Goal: Information Seeking & Learning: Learn about a topic

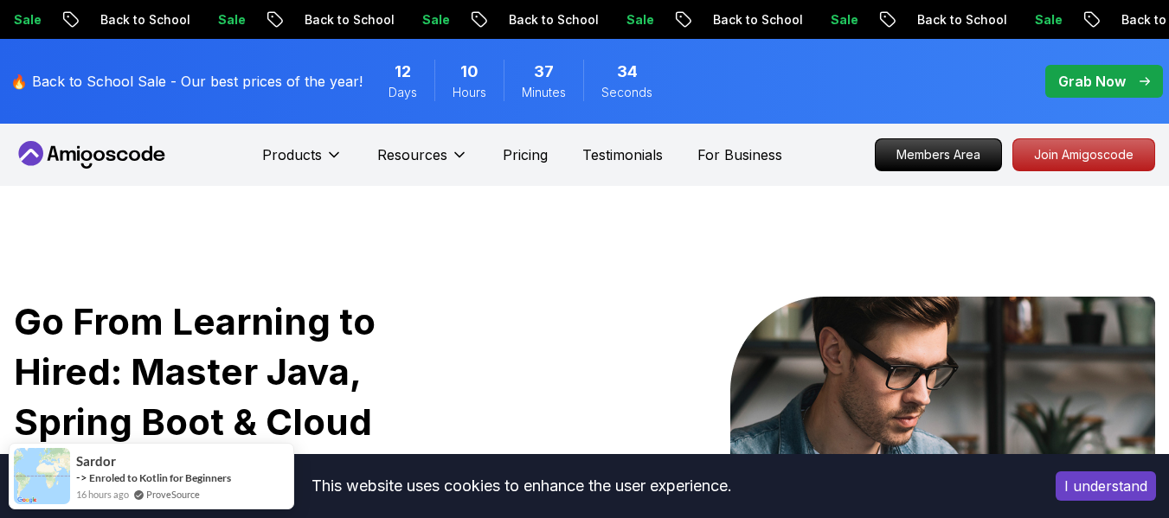
click at [649, 11] on icon "pre-order" at bounding box center [657, 19] width 17 height 18
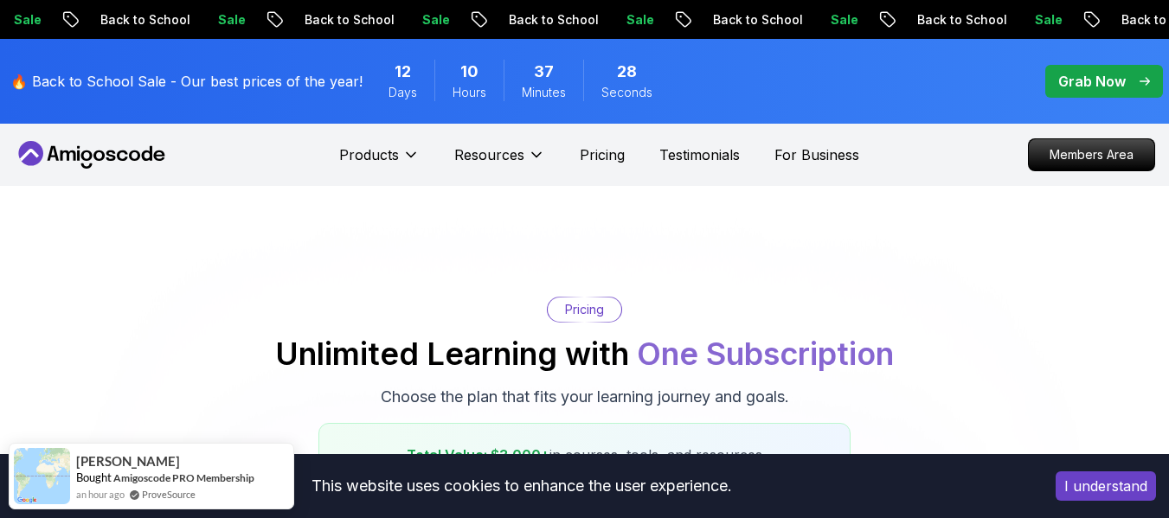
click at [1063, 11] on icon "pre-order" at bounding box center [1071, 19] width 17 height 18
click at [996, 11] on p "Back to School" at bounding box center [1055, 19] width 118 height 17
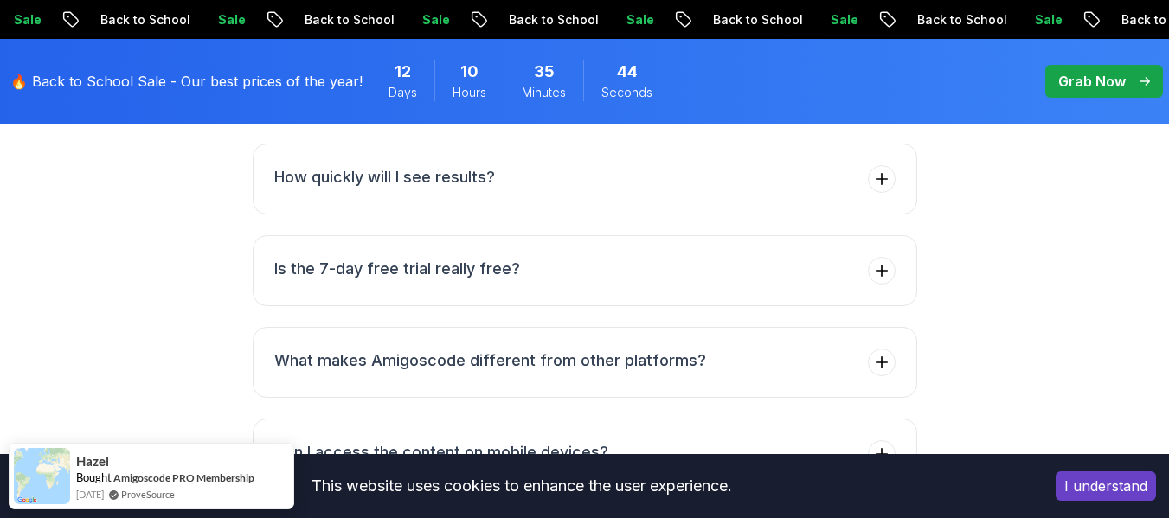
scroll to position [7297, 0]
click at [627, 235] on button "Is the 7-day free trial really free?" at bounding box center [585, 270] width 665 height 71
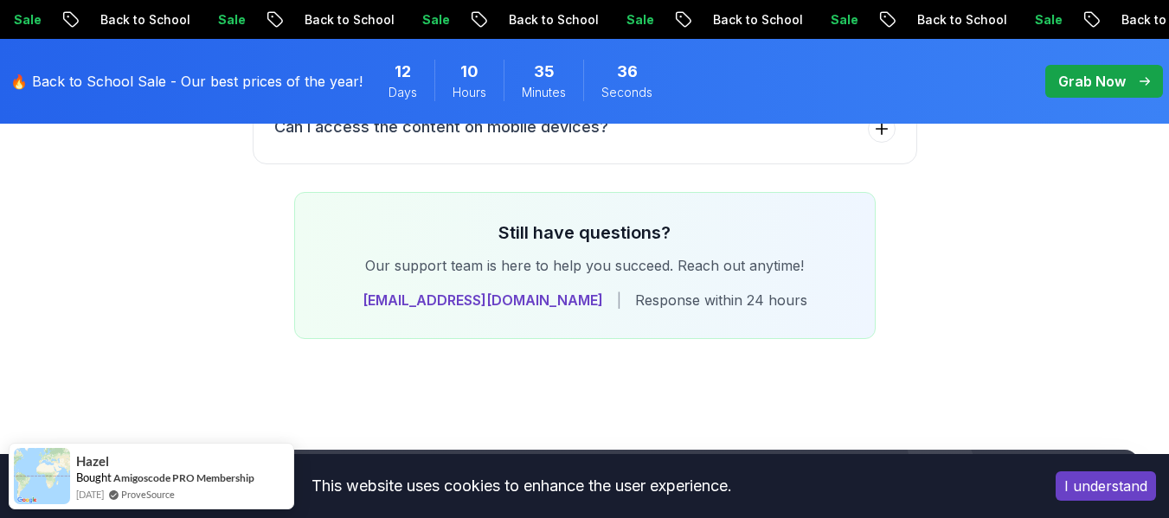
scroll to position [7622, 0]
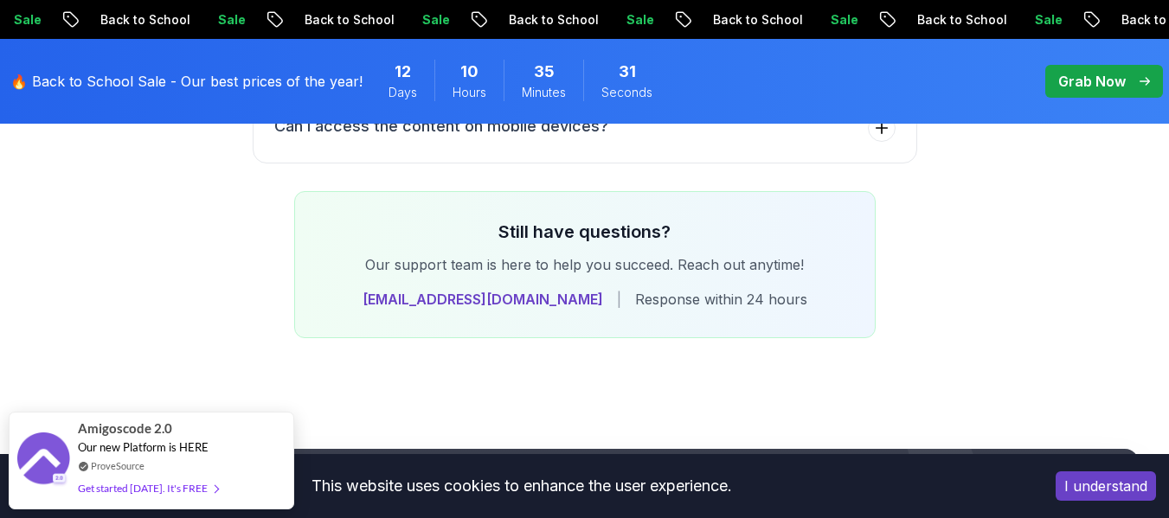
click at [1078, 80] on p "Grab Now" at bounding box center [1092, 81] width 68 height 21
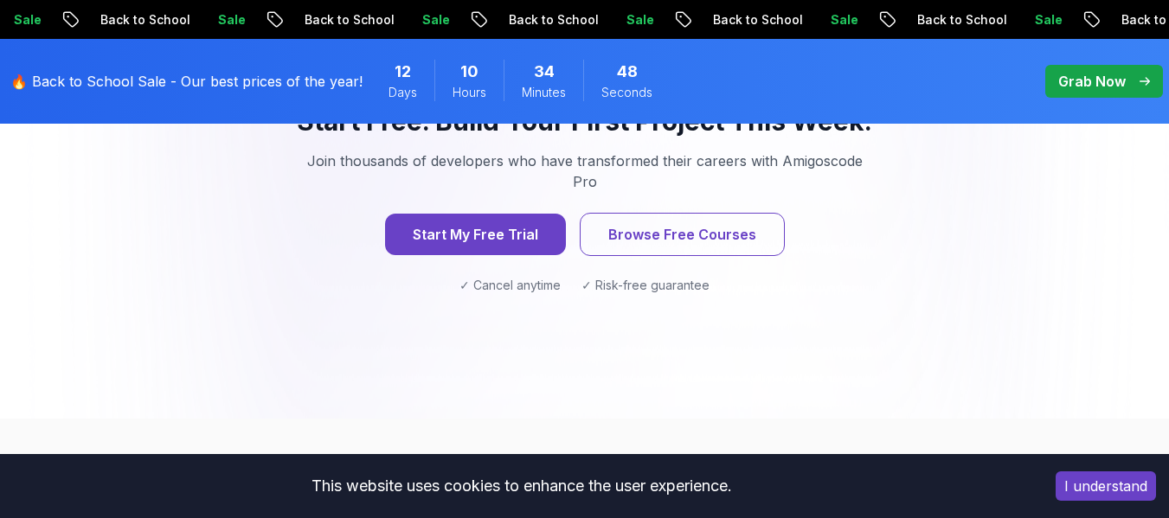
scroll to position [2548, 0]
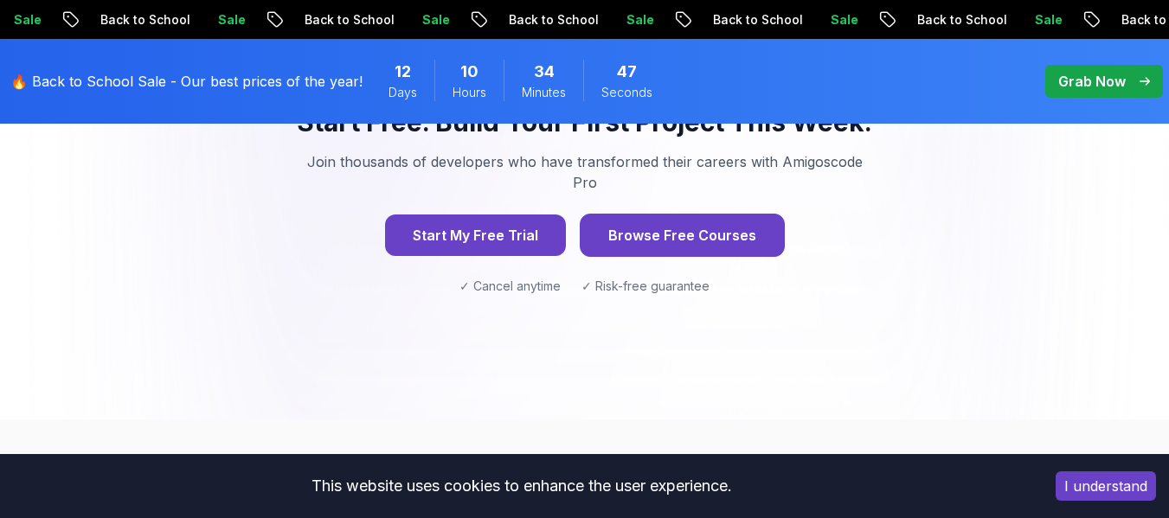
click at [721, 214] on button "Browse Free Courses" at bounding box center [682, 235] width 205 height 43
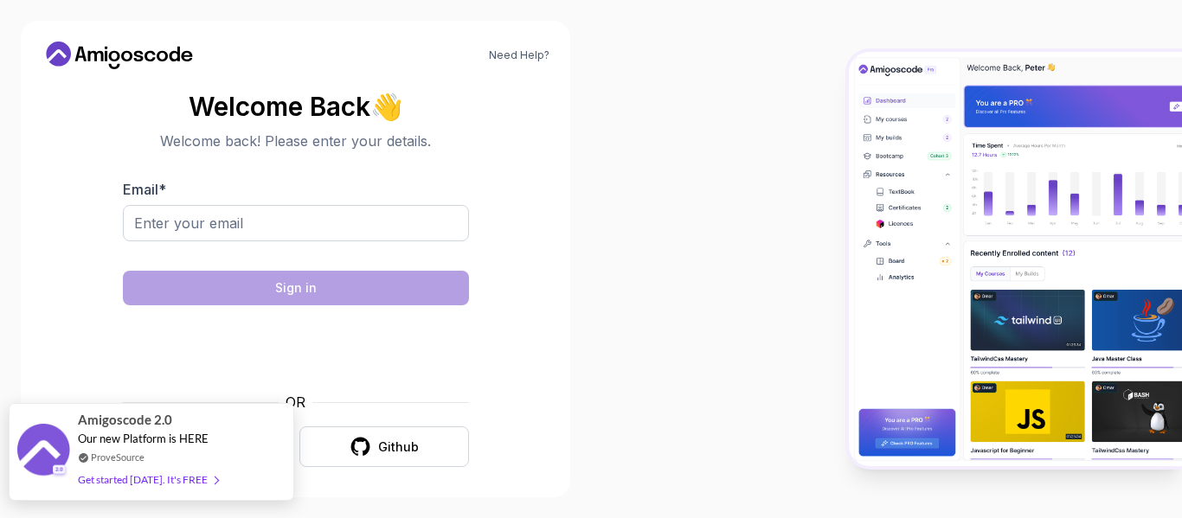
click at [230, 465] on div "Amigoscode 2.0 Our new Platform is HERE ProveSource Get started today. It's FREE" at bounding box center [152, 452] width 286 height 98
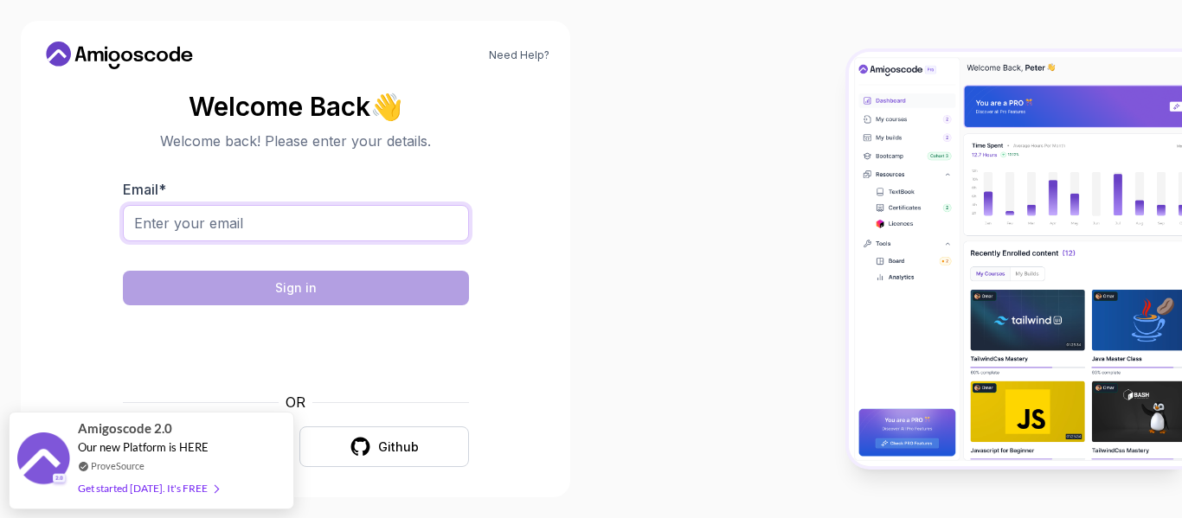
click at [202, 225] on input "Email *" at bounding box center [296, 223] width 346 height 36
type input "abiyatg20@gmail.com"
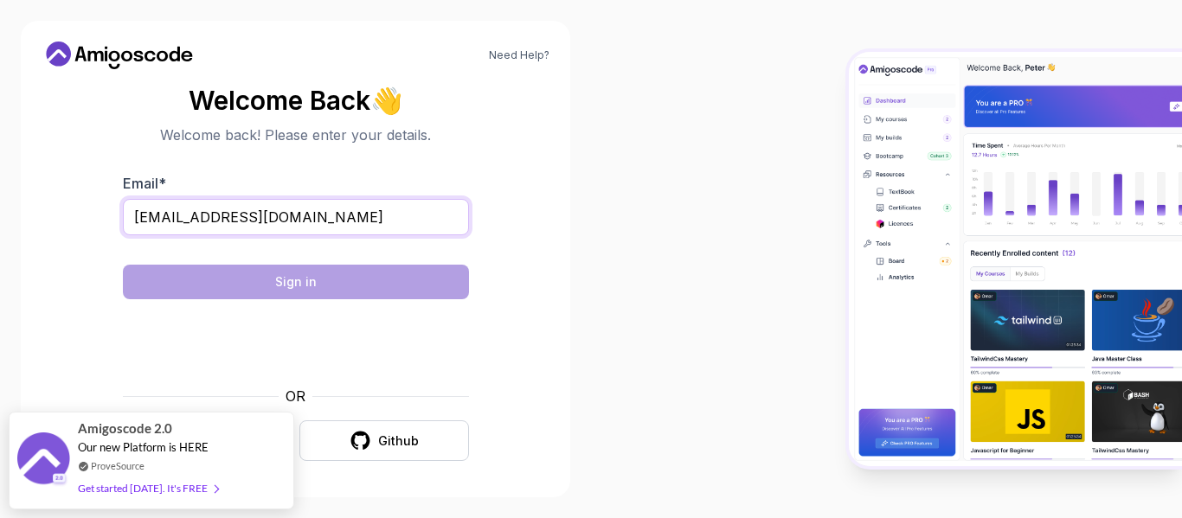
scroll to position [8, 0]
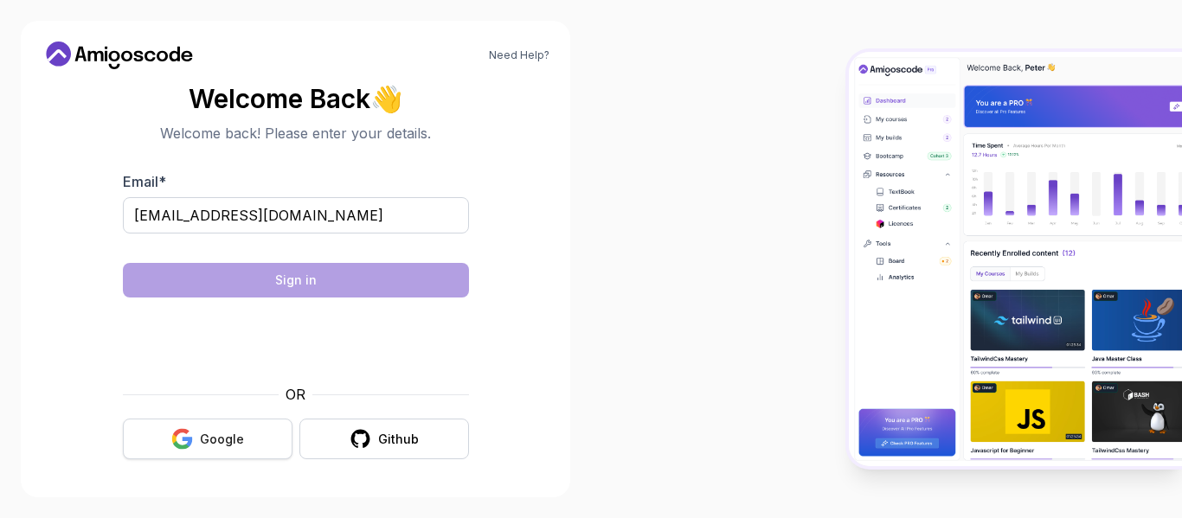
click at [205, 438] on div "Google" at bounding box center [222, 439] width 44 height 17
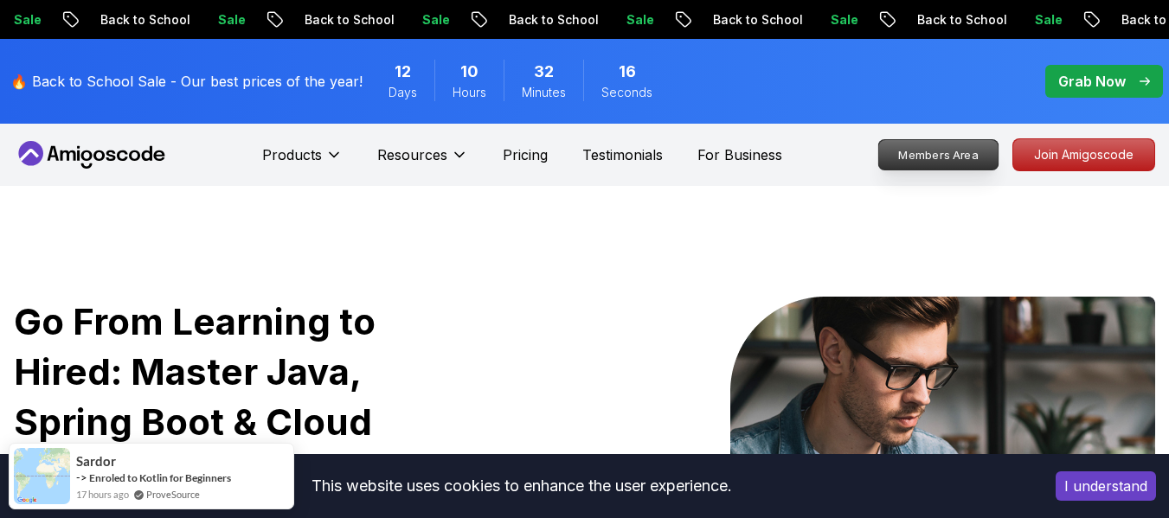
click at [905, 164] on p "Members Area" at bounding box center [938, 154] width 119 height 29
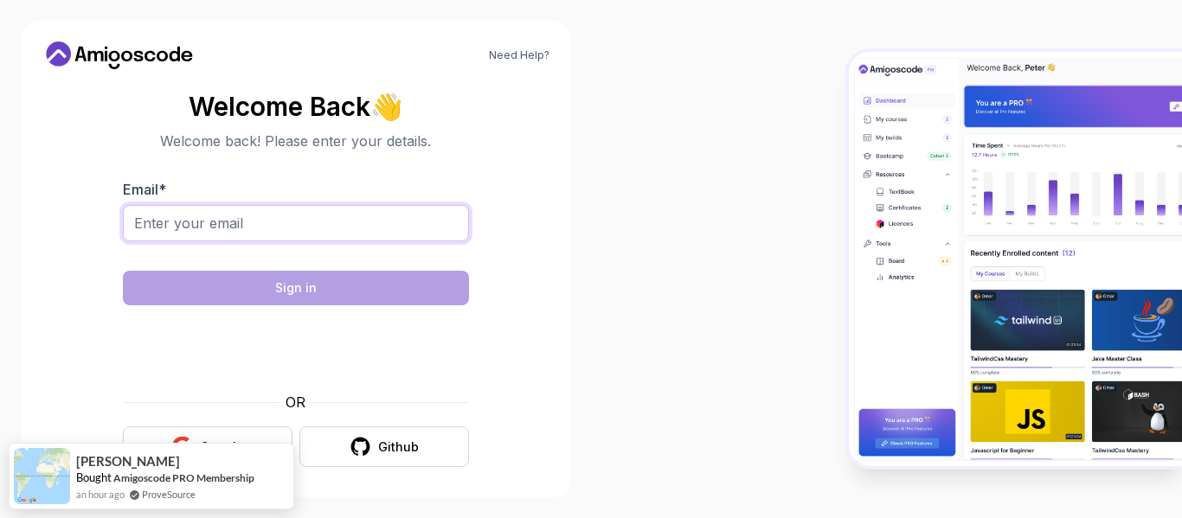
click at [303, 222] on input "Email *" at bounding box center [296, 223] width 346 height 36
click at [85, 309] on section "Welcome Back 👋 Welcome back! Please enter your details. Email * Sign in OR Goog…" at bounding box center [296, 279] width 508 height 409
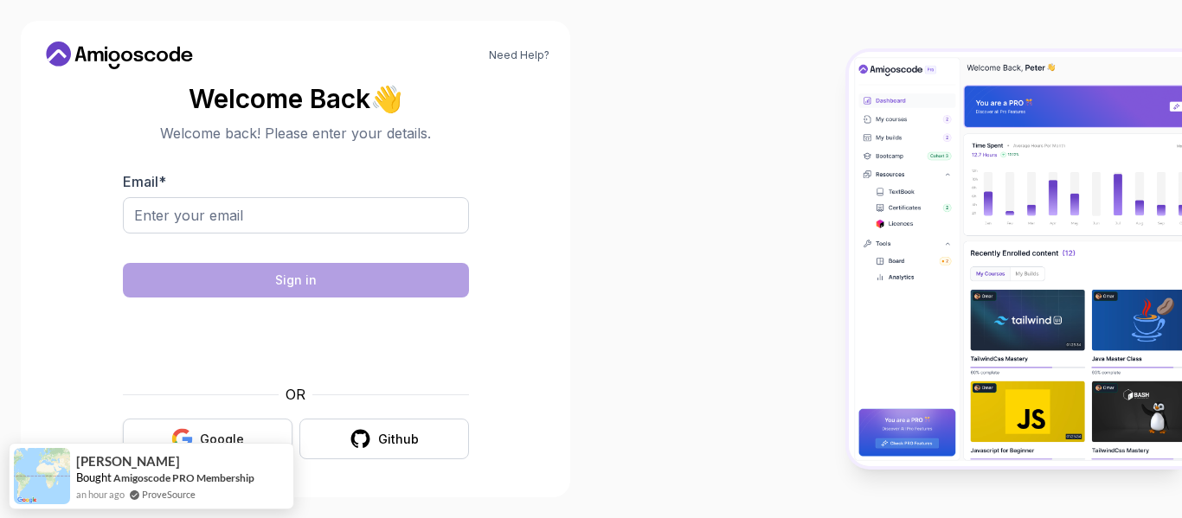
click at [219, 436] on div "Google" at bounding box center [222, 439] width 44 height 17
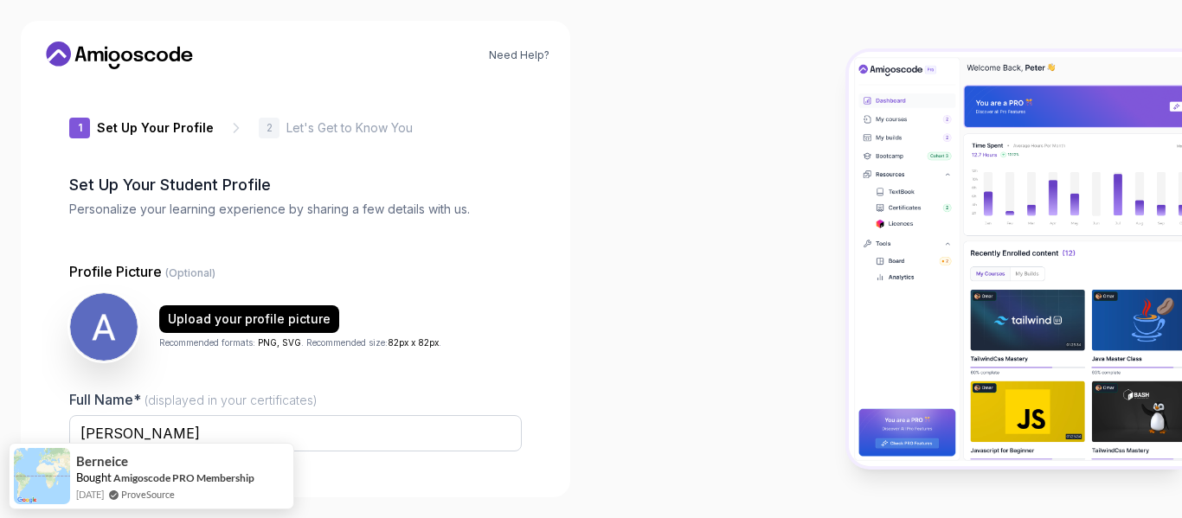
type input "luckyjaguarae492"
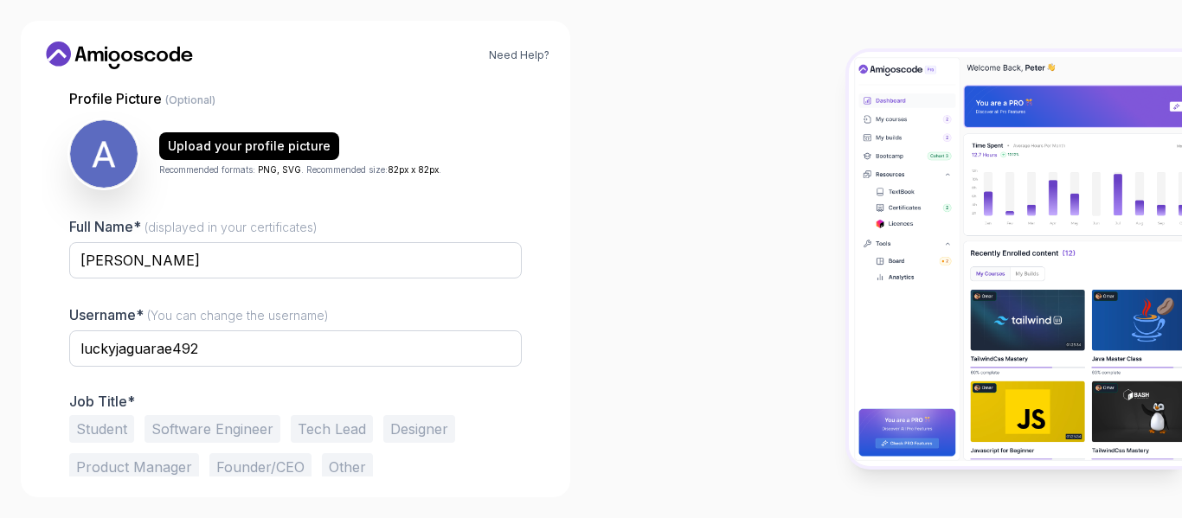
scroll to position [203, 0]
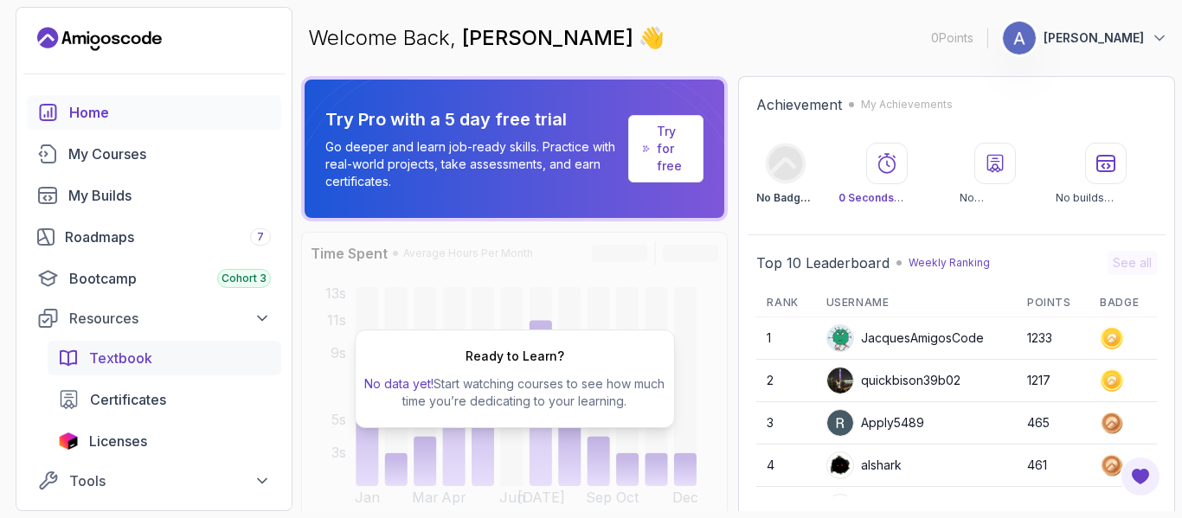
click at [120, 358] on span "Textbook" at bounding box center [120, 358] width 63 height 21
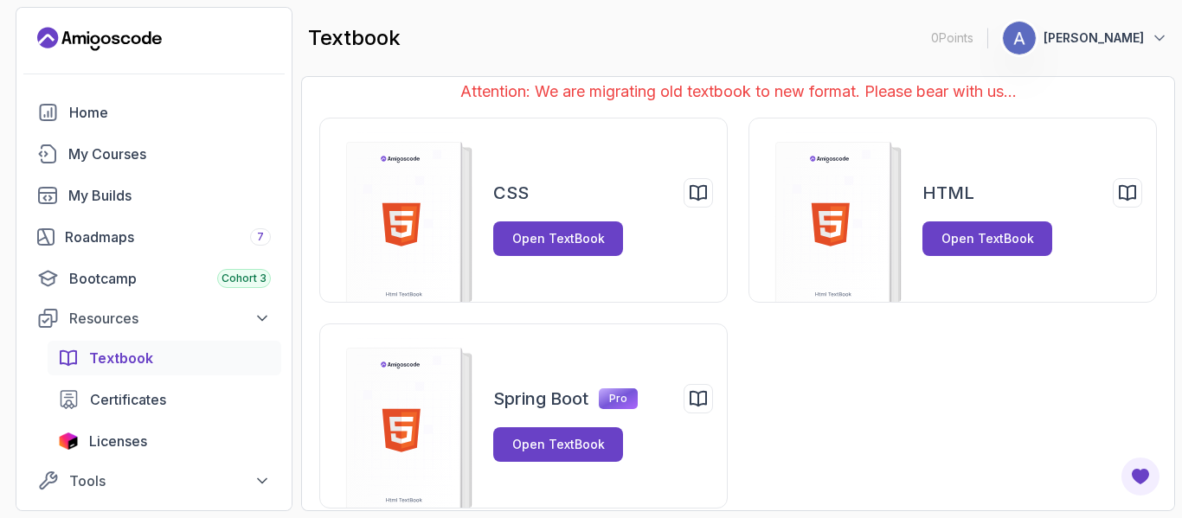
scroll to position [30, 0]
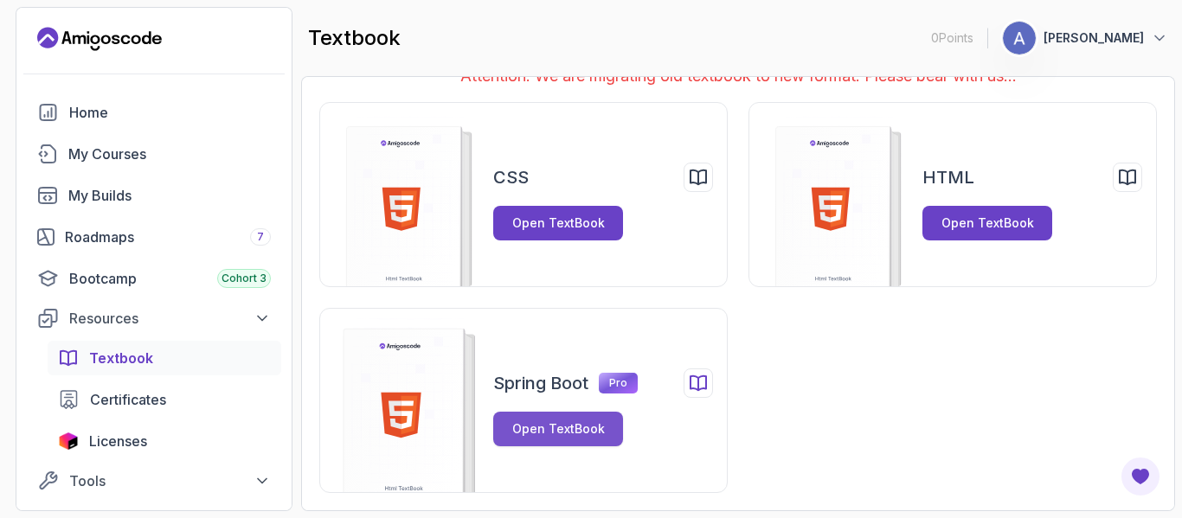
click at [529, 429] on div "Open TextBook" at bounding box center [558, 429] width 93 height 17
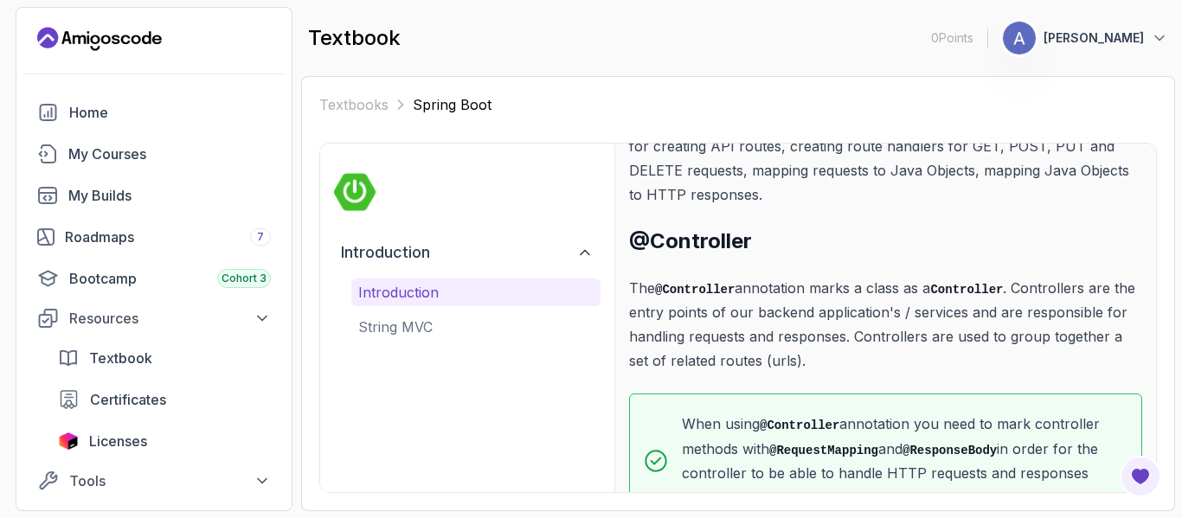
scroll to position [267, 0]
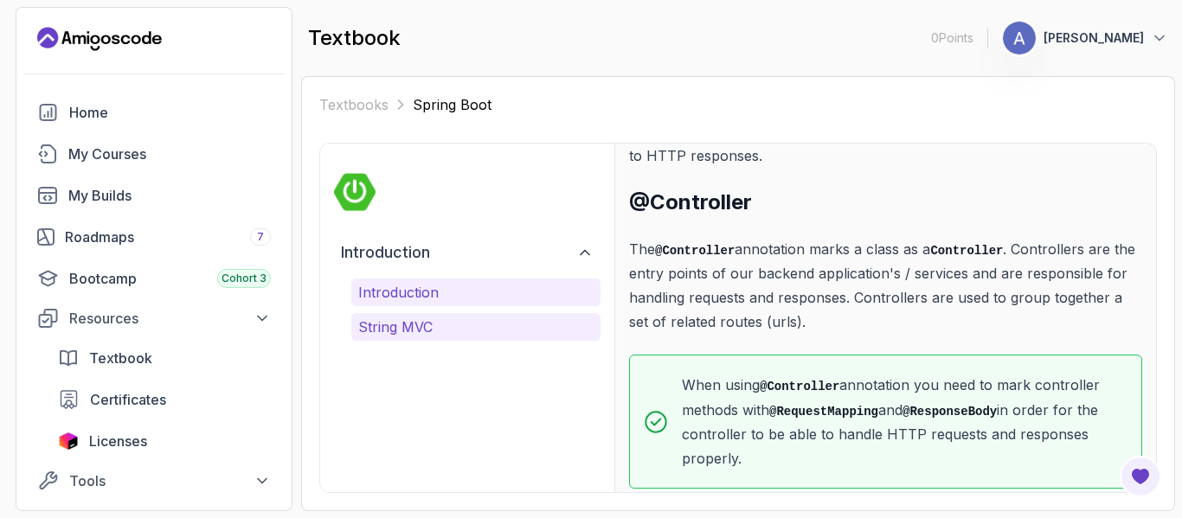
click at [423, 325] on p "String MVC" at bounding box center [475, 327] width 235 height 21
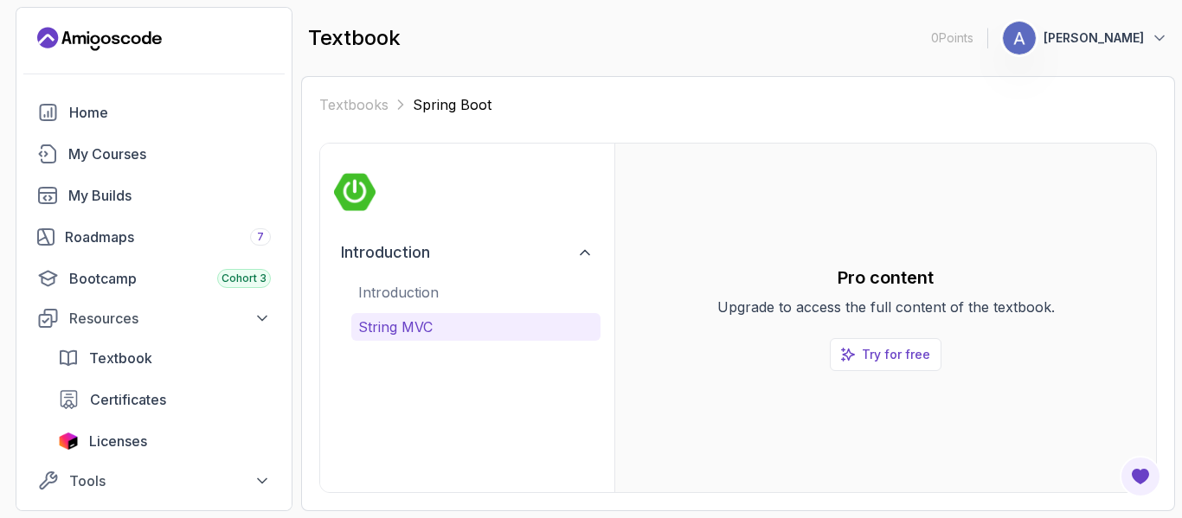
scroll to position [0, 0]
click at [119, 242] on div "Roadmaps 7" at bounding box center [168, 237] width 206 height 21
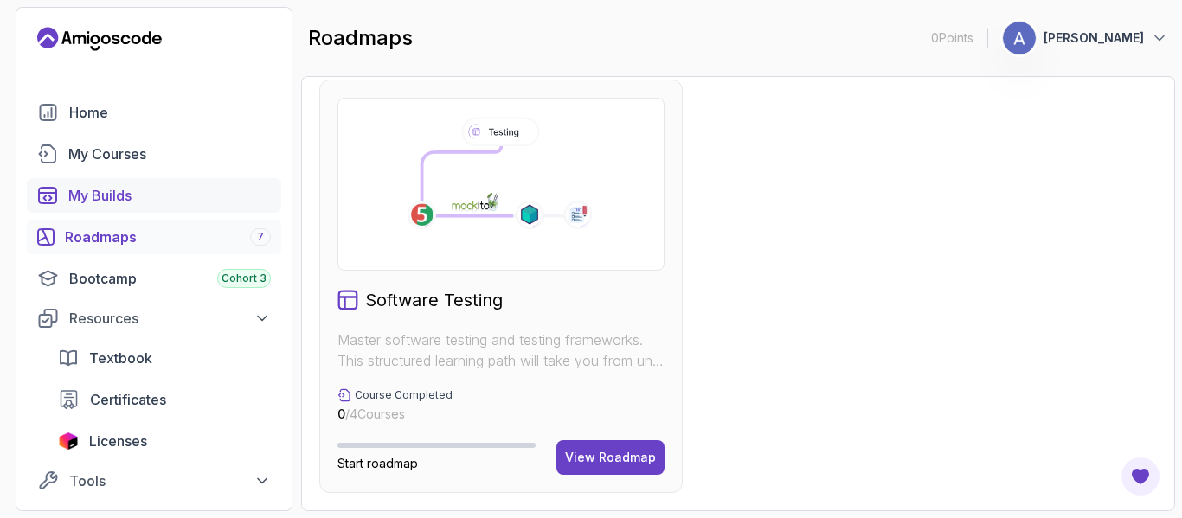
click at [179, 186] on div "My Builds" at bounding box center [169, 195] width 203 height 21
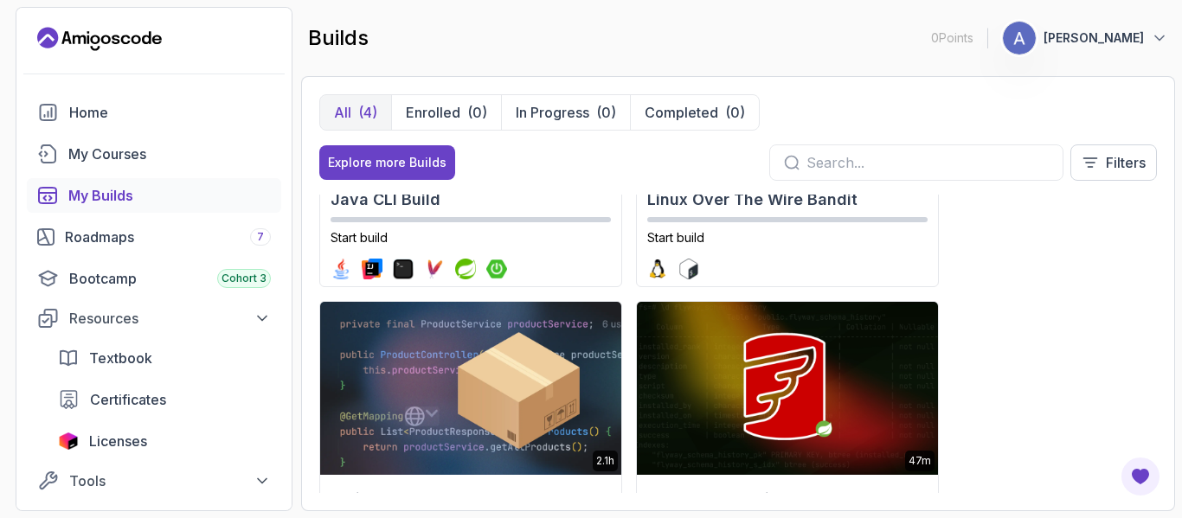
scroll to position [307, 0]
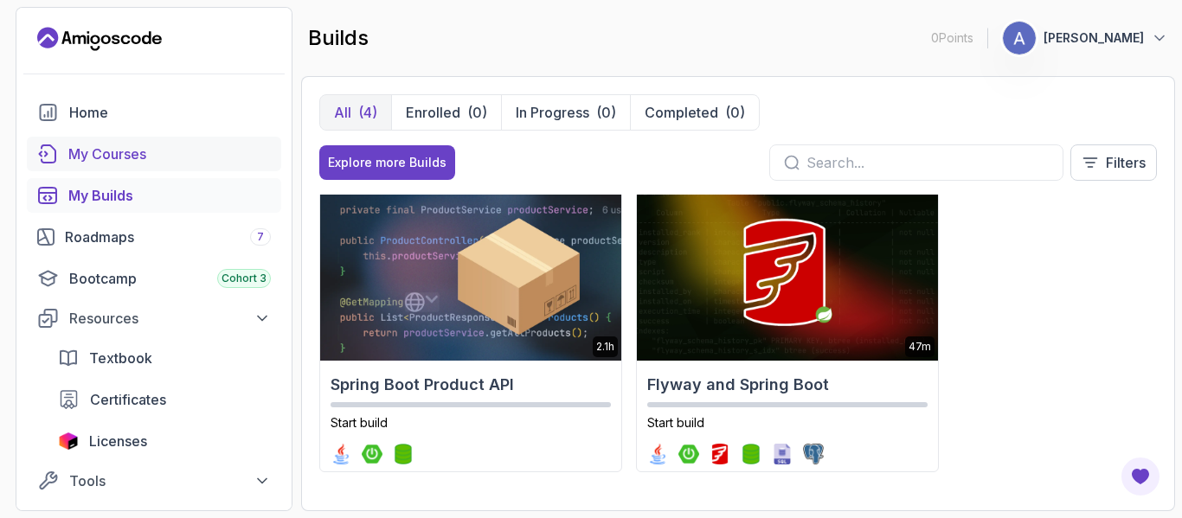
click at [128, 151] on div "My Courses" at bounding box center [169, 154] width 203 height 21
